Goal: Task Accomplishment & Management: Use online tool/utility

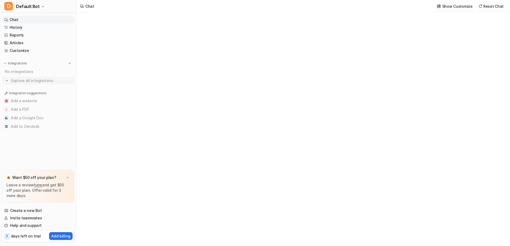
type textarea "**********"
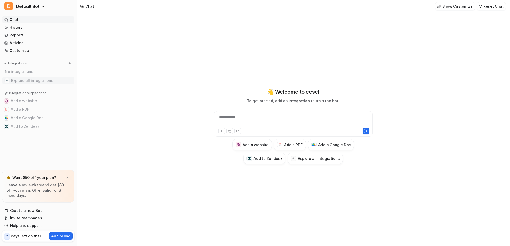
click at [27, 80] on span "Explore all integrations" at bounding box center [41, 80] width 61 height 9
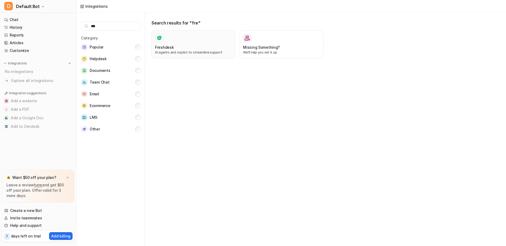
type input "***"
click at [183, 42] on div at bounding box center [193, 38] width 77 height 9
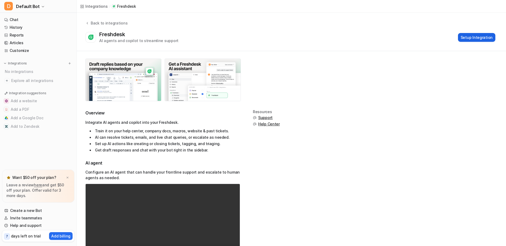
click at [472, 39] on button "Setup Integration" at bounding box center [476, 37] width 37 height 9
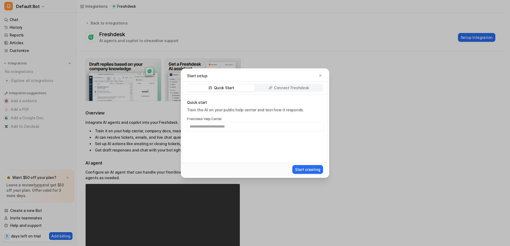
click at [210, 126] on input "text" at bounding box center [255, 126] width 136 height 9
type input "**********"
click at [308, 171] on button "Start crawling" at bounding box center [307, 169] width 31 height 9
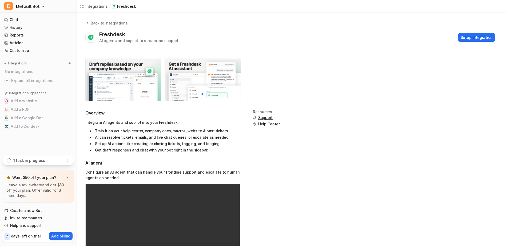
click at [35, 160] on p "1 task in progress" at bounding box center [29, 161] width 32 height 6
click at [11, 159] on div "Contact support if this is stuck." at bounding box center [38, 159] width 63 height 4
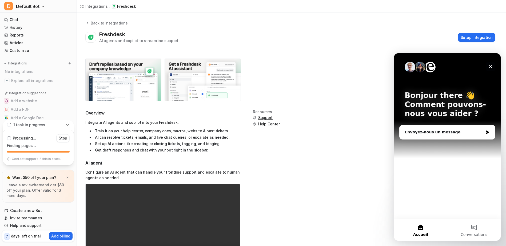
click at [490, 65] on icon "Fermer" at bounding box center [490, 66] width 4 height 4
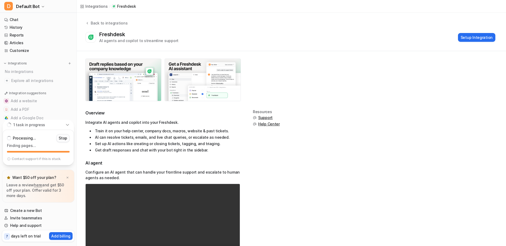
click at [63, 136] on p "Stop" at bounding box center [63, 138] width 9 height 5
click at [32, 81] on span "Explore all integrations" at bounding box center [41, 80] width 61 height 9
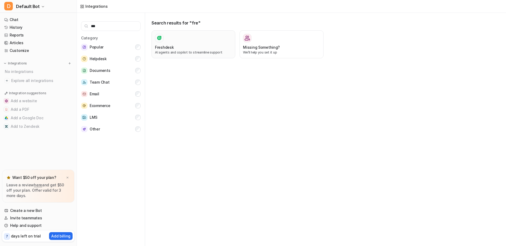
type input "***"
click at [177, 44] on div "Freshdesk AI agents and copilot to streamline support" at bounding box center [193, 44] width 77 height 21
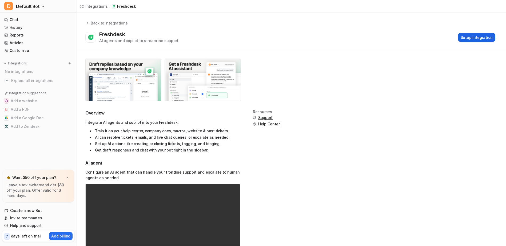
click at [475, 38] on button "Setup Integration" at bounding box center [476, 37] width 37 height 9
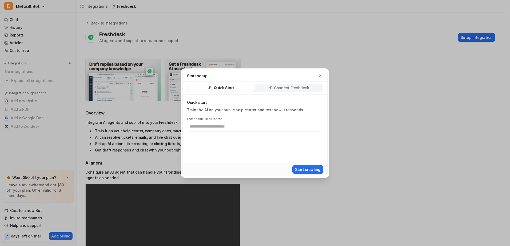
click at [280, 88] on p "Connect Freshdesk" at bounding box center [291, 87] width 35 height 5
click at [231, 86] on p "Quick Start" at bounding box center [224, 87] width 20 height 5
click at [209, 128] on input "text" at bounding box center [255, 126] width 136 height 9
type input "**********"
click at [286, 87] on p "Connect Freshdesk" at bounding box center [291, 87] width 35 height 5
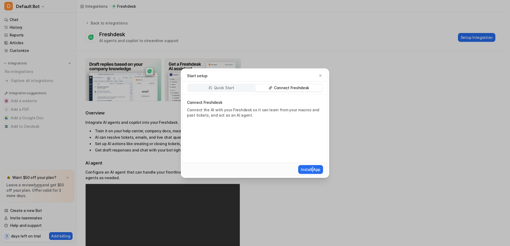
click at [312, 164] on div "Install App" at bounding box center [255, 169] width 144 height 13
click at [312, 167] on button "Install App" at bounding box center [310, 169] width 25 height 9
click at [215, 87] on p "Quick Start" at bounding box center [224, 87] width 20 height 5
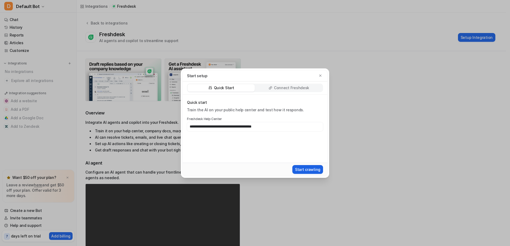
type input "**********"
click at [304, 168] on button "Start crawling" at bounding box center [307, 169] width 31 height 9
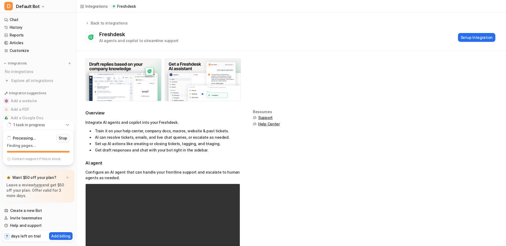
click at [62, 139] on p "Stop" at bounding box center [63, 138] width 9 height 5
click at [18, 117] on button "Add a Google Doc" at bounding box center [38, 118] width 72 height 9
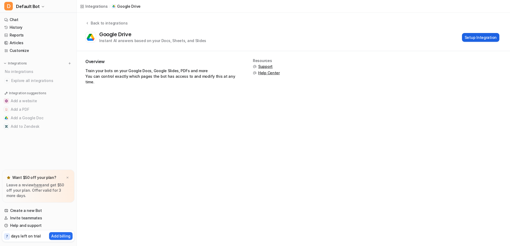
click at [474, 39] on button "Setup Integration" at bounding box center [480, 37] width 37 height 9
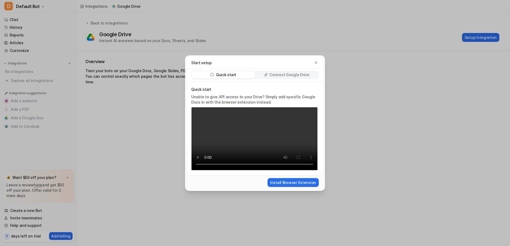
click at [285, 72] on p "Connect Google Drive" at bounding box center [289, 74] width 40 height 5
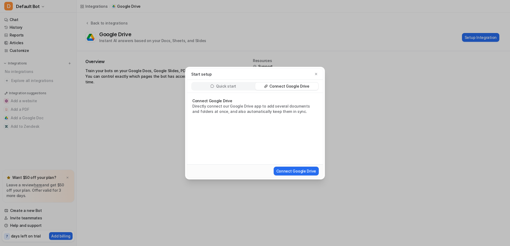
click at [207, 86] on div "Quick start" at bounding box center [223, 86] width 63 height 7
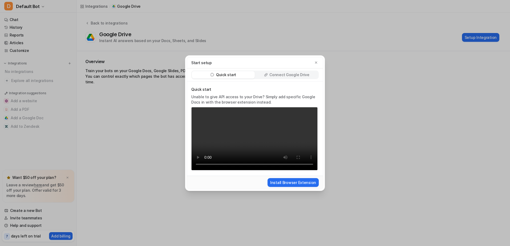
click at [313, 61] on div "Start setup" at bounding box center [254, 63] width 127 height 6
click at [315, 61] on icon "button" at bounding box center [316, 63] width 4 height 4
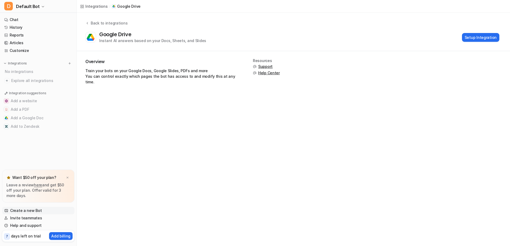
click at [18, 208] on link "Create a new Bot" at bounding box center [38, 210] width 72 height 7
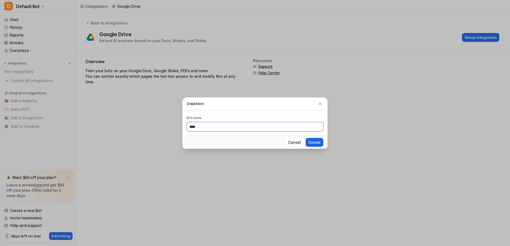
type input "****"
click at [316, 143] on button "Create" at bounding box center [314, 142] width 18 height 9
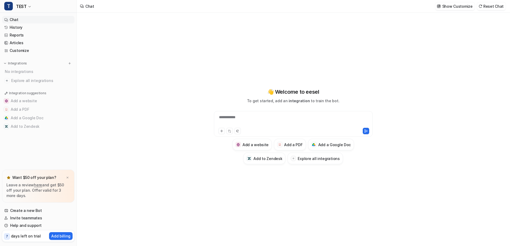
click at [237, 119] on div "**********" at bounding box center [293, 121] width 156 height 12
type textarea "**********"
click at [19, 43] on link "Articles" at bounding box center [38, 42] width 72 height 7
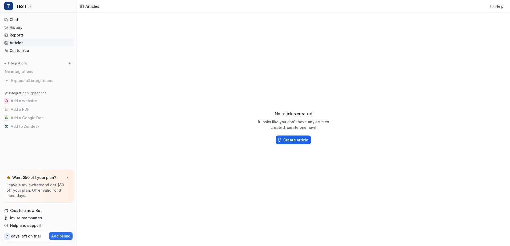
click at [291, 141] on h2 "Create article" at bounding box center [295, 140] width 25 height 6
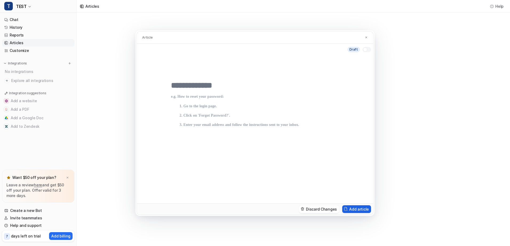
click at [356, 209] on button "Add article" at bounding box center [356, 209] width 29 height 8
click at [19, 33] on div "Article Draft Discard Changes Add article" at bounding box center [255, 123] width 510 height 246
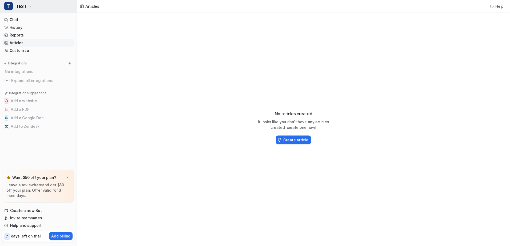
click at [27, 6] on button "T TEST" at bounding box center [38, 6] width 76 height 13
drag, startPoint x: 169, startPoint y: 132, endPoint x: 152, endPoint y: 131, distance: 16.6
click at [169, 132] on div "T TEST D Default Bot Create a new bot Settings Sign out Chat History Reports Ar…" at bounding box center [255, 123] width 510 height 246
click at [30, 227] on link "Help and support" at bounding box center [38, 225] width 72 height 7
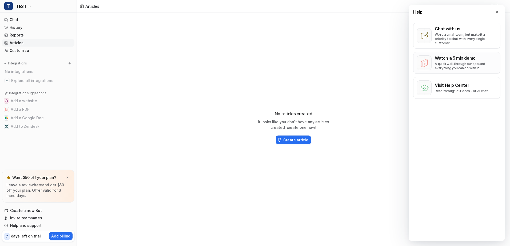
click at [450, 57] on div "Watch a 5 min demo A quick walkthrough our app and everything you can do with i…" at bounding box center [465, 62] width 62 height 15
click at [29, 82] on span "Explore all integrations" at bounding box center [41, 80] width 61 height 9
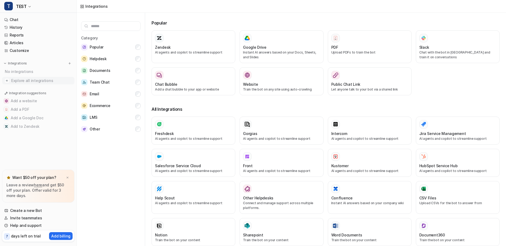
click at [31, 82] on span "Explore all integrations" at bounding box center [41, 80] width 61 height 9
click at [112, 26] on input "text" at bounding box center [110, 26] width 59 height 10
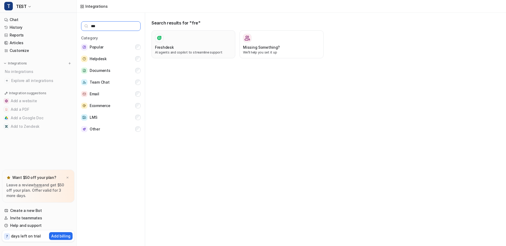
type input "***"
click at [168, 39] on div at bounding box center [193, 38] width 77 height 9
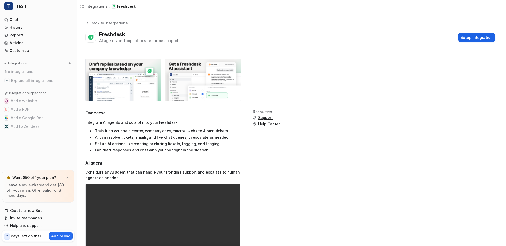
click at [475, 37] on button "Setup Integration" at bounding box center [476, 37] width 37 height 9
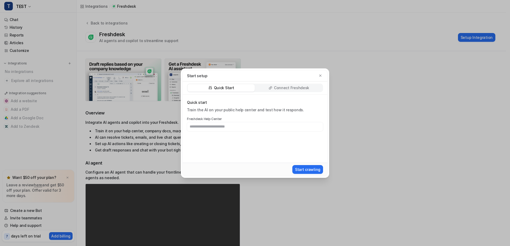
click at [219, 128] on input "text" at bounding box center [255, 126] width 136 height 9
type input "**********"
click at [305, 169] on button "Start crawling" at bounding box center [307, 169] width 31 height 9
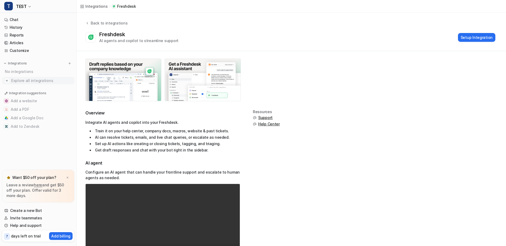
click at [13, 81] on span "Explore all integrations" at bounding box center [41, 80] width 61 height 9
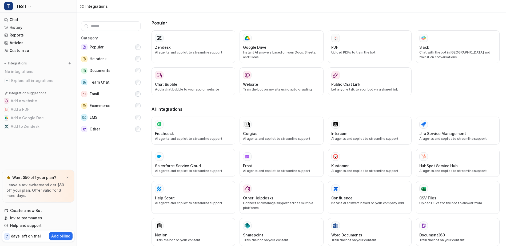
click at [119, 29] on input "text" at bounding box center [110, 26] width 59 height 10
click at [169, 130] on div "Freshdesk AI agents and copilot to streamline support" at bounding box center [193, 130] width 77 height 21
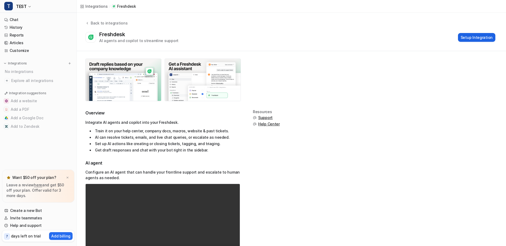
click at [469, 37] on button "Setup Integration" at bounding box center [476, 37] width 37 height 9
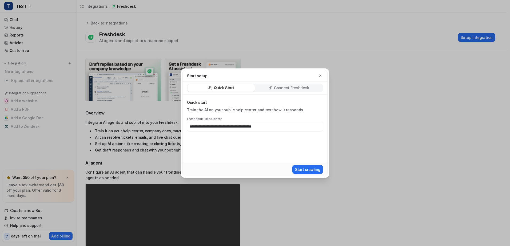
type input "**********"
click at [305, 174] on div "Start crawling" at bounding box center [255, 170] width 140 height 10
click at [304, 169] on button "Start crawling" at bounding box center [307, 169] width 31 height 9
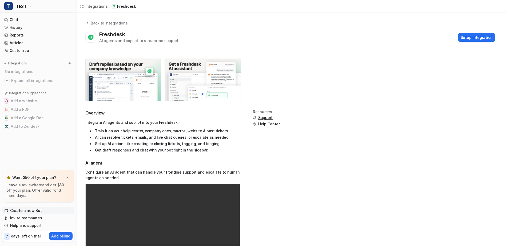
click at [26, 210] on link "Create a new Bot" at bounding box center [38, 210] width 72 height 7
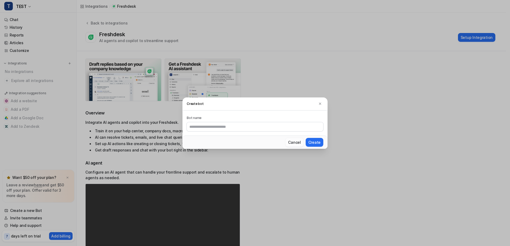
click at [301, 145] on button "Cancel" at bounding box center [294, 142] width 18 height 9
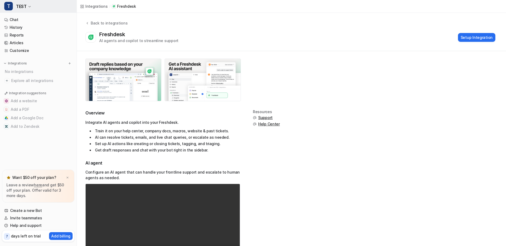
click at [29, 5] on icon "button" at bounding box center [29, 6] width 3 height 3
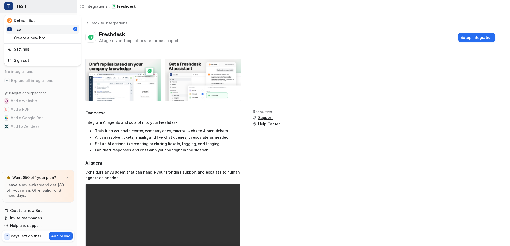
click at [29, 5] on icon "button" at bounding box center [29, 6] width 3 height 3
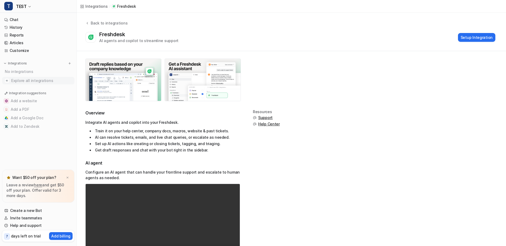
click at [29, 84] on span "Explore all integrations" at bounding box center [41, 80] width 61 height 9
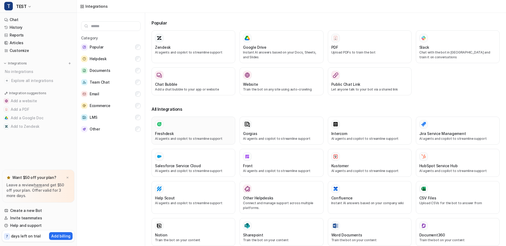
click at [168, 134] on h3 "Freshdesk" at bounding box center [164, 134] width 19 height 6
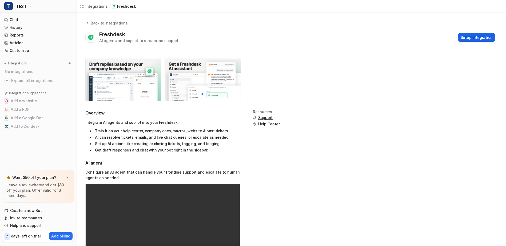
click at [470, 38] on button "Setup Integration" at bounding box center [476, 37] width 37 height 9
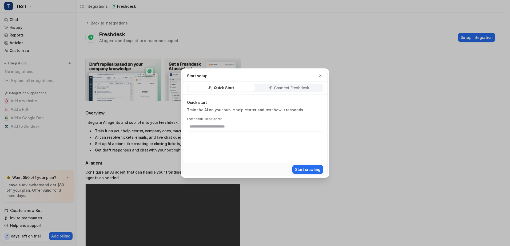
click at [279, 89] on p "Connect Freshdesk" at bounding box center [291, 87] width 35 height 5
click at [312, 167] on button "Install App" at bounding box center [310, 169] width 25 height 9
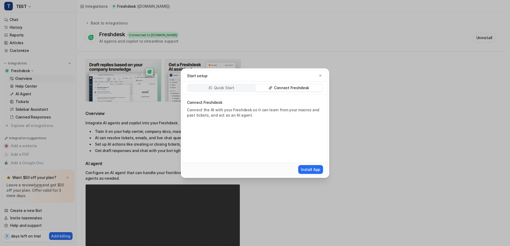
click at [213, 90] on div "Quick Start" at bounding box center [220, 87] width 67 height 7
click at [268, 89] on div "Connect Freshdesk" at bounding box center [288, 87] width 67 height 7
click at [227, 87] on p "Quick Start" at bounding box center [224, 87] width 20 height 5
click at [235, 127] on input "text" at bounding box center [255, 126] width 136 height 9
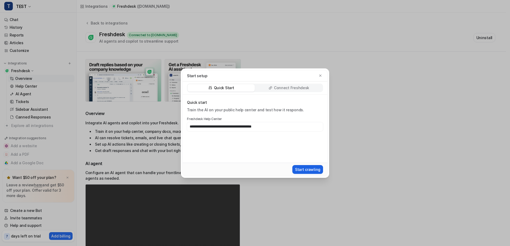
type input "**********"
click at [298, 170] on button "Start crawling" at bounding box center [307, 169] width 31 height 9
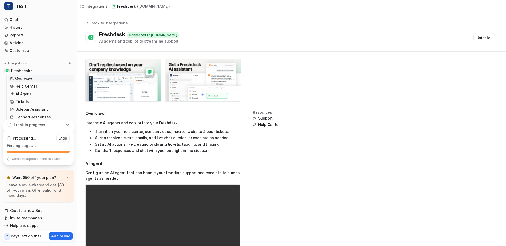
click at [67, 124] on icon at bounding box center [67, 125] width 4 height 4
click at [69, 159] on icon at bounding box center [67, 161] width 4 height 4
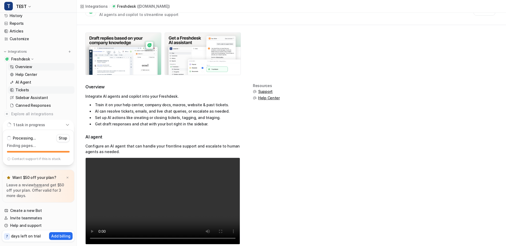
scroll to position [11, 0]
click at [67, 141] on button "Stop" at bounding box center [62, 138] width 13 height 8
click at [68, 147] on icon at bounding box center [67, 147] width 4 height 4
click at [25, 90] on p "Tickets" at bounding box center [22, 90] width 14 height 5
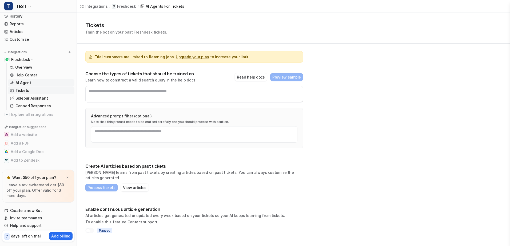
click at [21, 82] on p "AI Agent" at bounding box center [23, 82] width 16 height 5
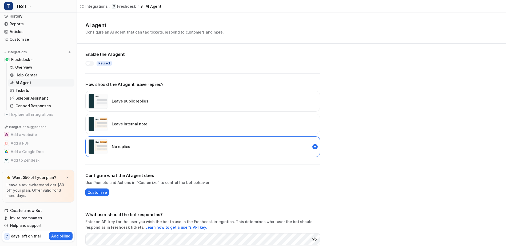
click at [90, 63] on div at bounding box center [89, 63] width 9 height 5
click at [90, 63] on div at bounding box center [91, 63] width 4 height 4
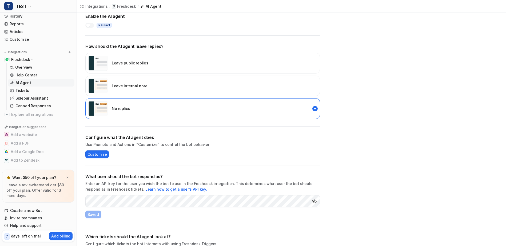
scroll to position [30, 0]
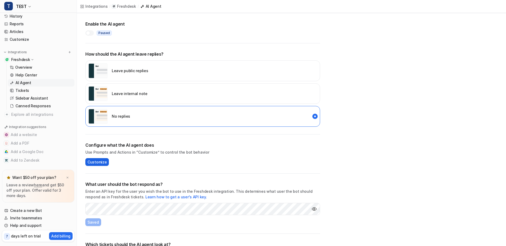
click at [101, 161] on span "Customize" at bounding box center [96, 162] width 19 height 6
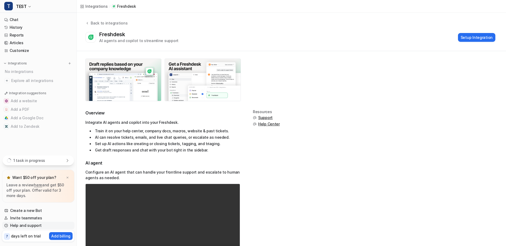
click at [24, 224] on link "Help and support" at bounding box center [38, 225] width 72 height 7
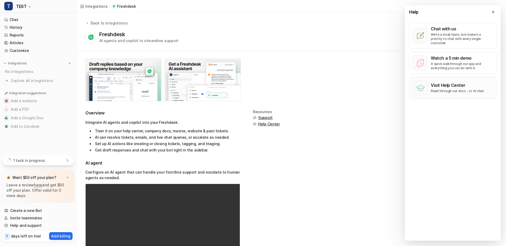
click at [432, 89] on p "Read through our docs - or AI chat." at bounding box center [457, 91] width 54 height 4
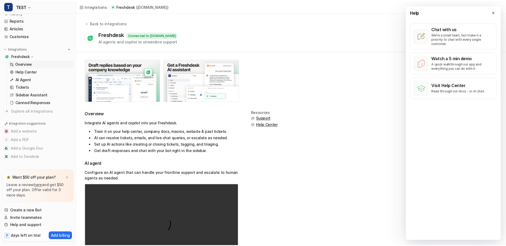
scroll to position [15, 0]
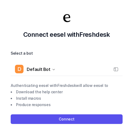
scroll to position [4, 0]
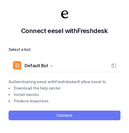
click at [56, 116] on button "Connect" at bounding box center [65, 116] width 112 height 10
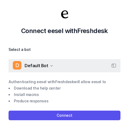
click at [50, 66] on icon "button" at bounding box center [51, 65] width 3 height 3
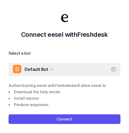
click at [43, 69] on span "Default Bot" at bounding box center [37, 69] width 24 height 7
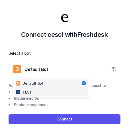
click at [33, 91] on link "T TEST" at bounding box center [51, 92] width 74 height 9
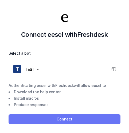
click at [63, 120] on button "Connect" at bounding box center [65, 119] width 112 height 10
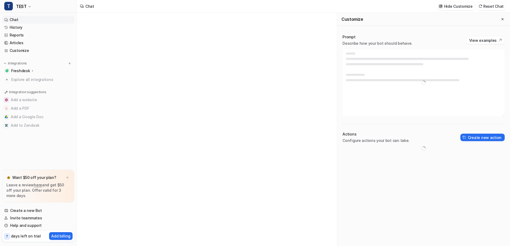
type textarea "**********"
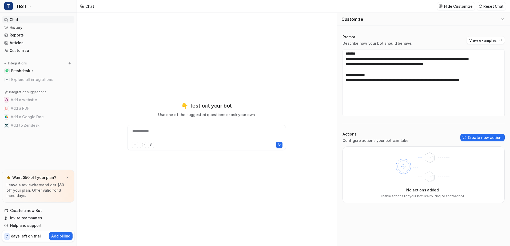
click at [21, 71] on p "Freshdesk" at bounding box center [20, 70] width 19 height 5
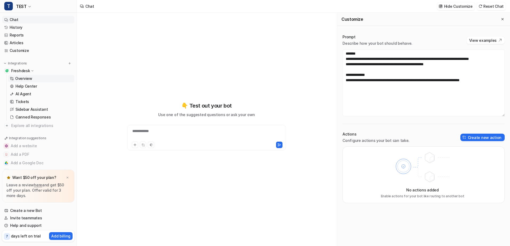
click at [23, 80] on p "Overview" at bounding box center [23, 78] width 17 height 5
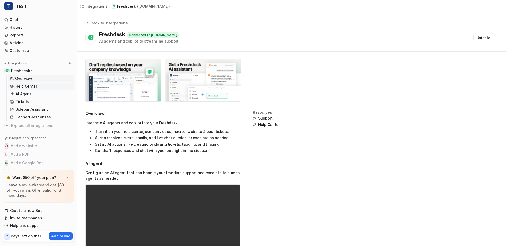
click at [28, 87] on p "Help Center" at bounding box center [26, 86] width 22 height 5
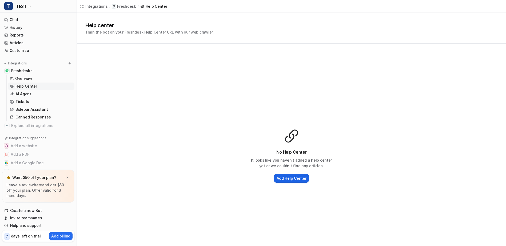
click at [292, 179] on h2 "Add Help Center" at bounding box center [291, 179] width 30 height 6
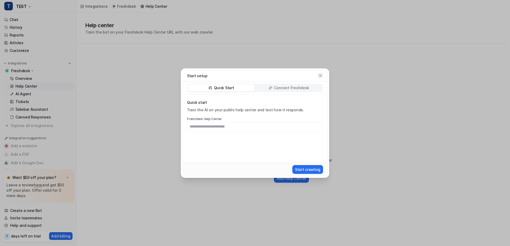
click at [322, 79] on div "Start setup" at bounding box center [255, 75] width 144 height 11
click at [320, 76] on icon "button" at bounding box center [320, 76] width 4 height 4
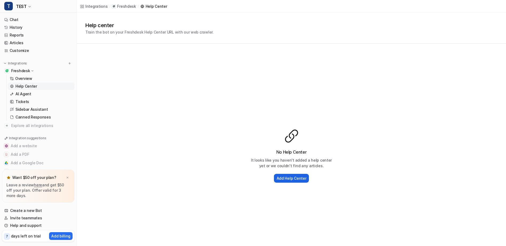
click at [280, 181] on button "Add Help Center" at bounding box center [291, 178] width 35 height 9
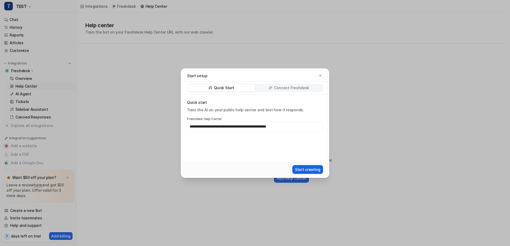
type input "**********"
click at [302, 171] on button "Start crawling" at bounding box center [307, 169] width 31 height 9
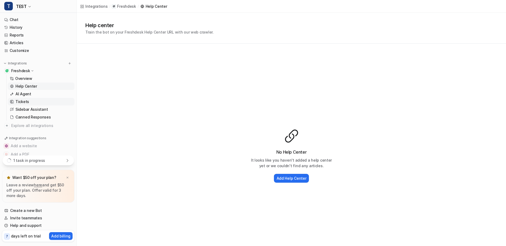
click at [21, 101] on p "Tickets" at bounding box center [22, 101] width 14 height 5
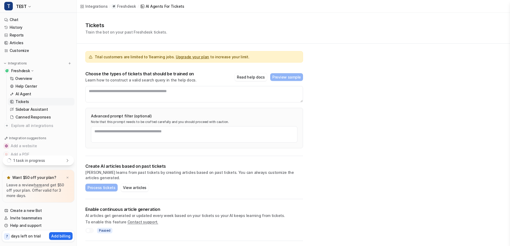
click at [185, 157] on div "Create AI articles based on past tickets AI learns from past tickets by creatin…" at bounding box center [193, 177] width 217 height 43
click at [98, 93] on textarea at bounding box center [193, 94] width 217 height 17
click at [136, 94] on textarea at bounding box center [193, 94] width 217 height 17
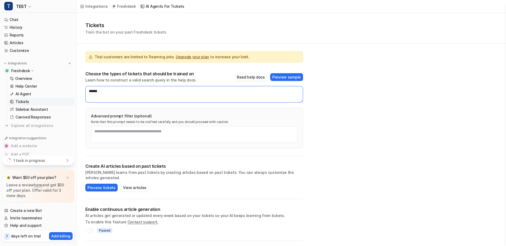
type textarea "******"
click at [258, 78] on button "Read help docs" at bounding box center [251, 77] width 32 height 8
click at [110, 93] on textarea "******" at bounding box center [193, 94] width 217 height 17
drag, startPoint x: 110, startPoint y: 93, endPoint x: 33, endPoint y: 91, distance: 76.8
click at [33, 91] on div "T TEST Chat History Reports Articles Customize Integrations Freshdesk Overview …" at bounding box center [253, 123] width 506 height 246
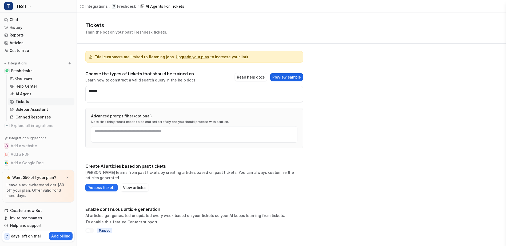
click at [280, 76] on button "Preview sample" at bounding box center [286, 77] width 33 height 8
click at [118, 92] on textarea "******" at bounding box center [193, 94] width 217 height 17
type textarea "*******"
click at [24, 85] on p "Help Center" at bounding box center [26, 86] width 22 height 5
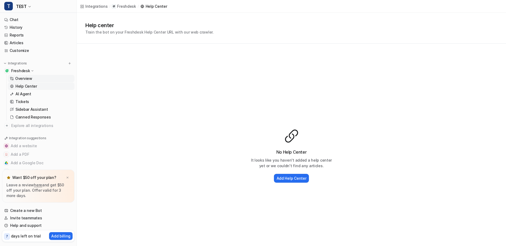
click at [23, 77] on p "Overview" at bounding box center [23, 78] width 17 height 5
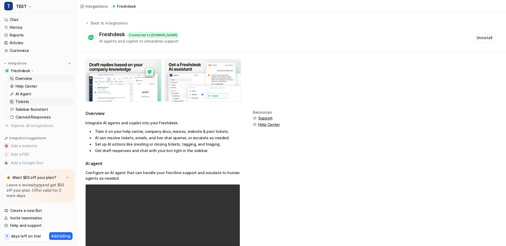
click at [24, 102] on p "Tickets" at bounding box center [22, 101] width 14 height 5
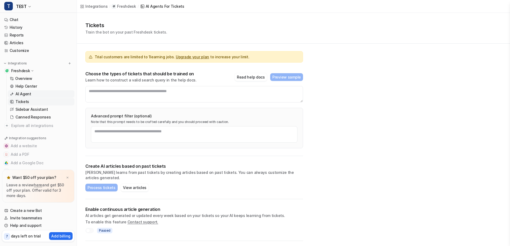
click at [24, 92] on p "AI Agent" at bounding box center [23, 93] width 16 height 5
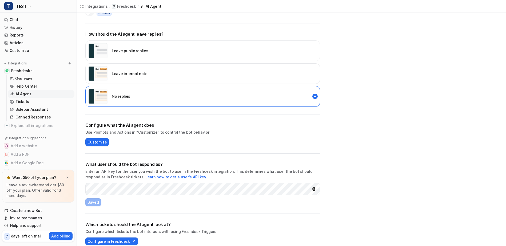
scroll to position [53, 0]
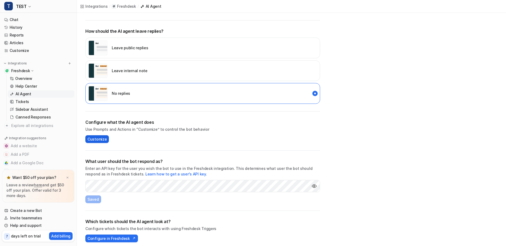
click at [98, 139] on span "Customize" at bounding box center [96, 139] width 19 height 6
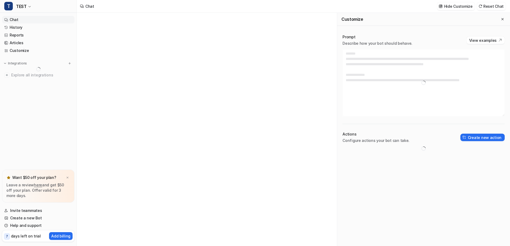
type textarea "**********"
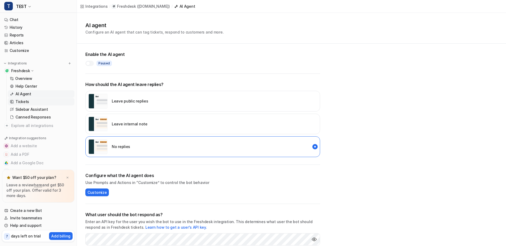
click at [26, 101] on p "Tickets" at bounding box center [22, 101] width 14 height 5
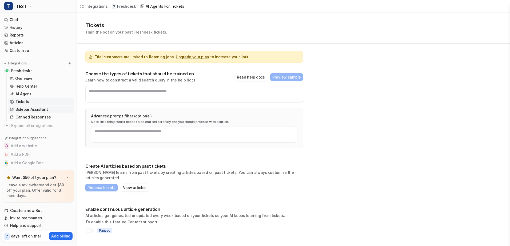
click at [32, 110] on p "Sidebar Assistant" at bounding box center [31, 109] width 32 height 5
